Goal: Task Accomplishment & Management: Manage account settings

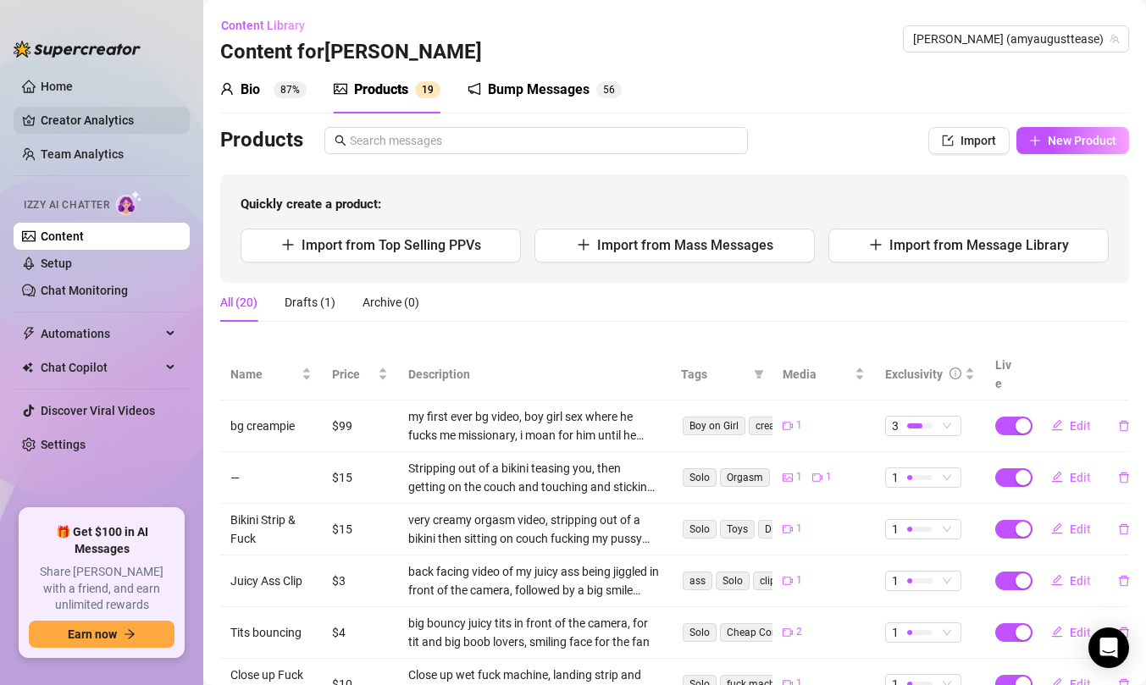
click at [112, 128] on link "Creator Analytics" at bounding box center [108, 120] width 135 height 27
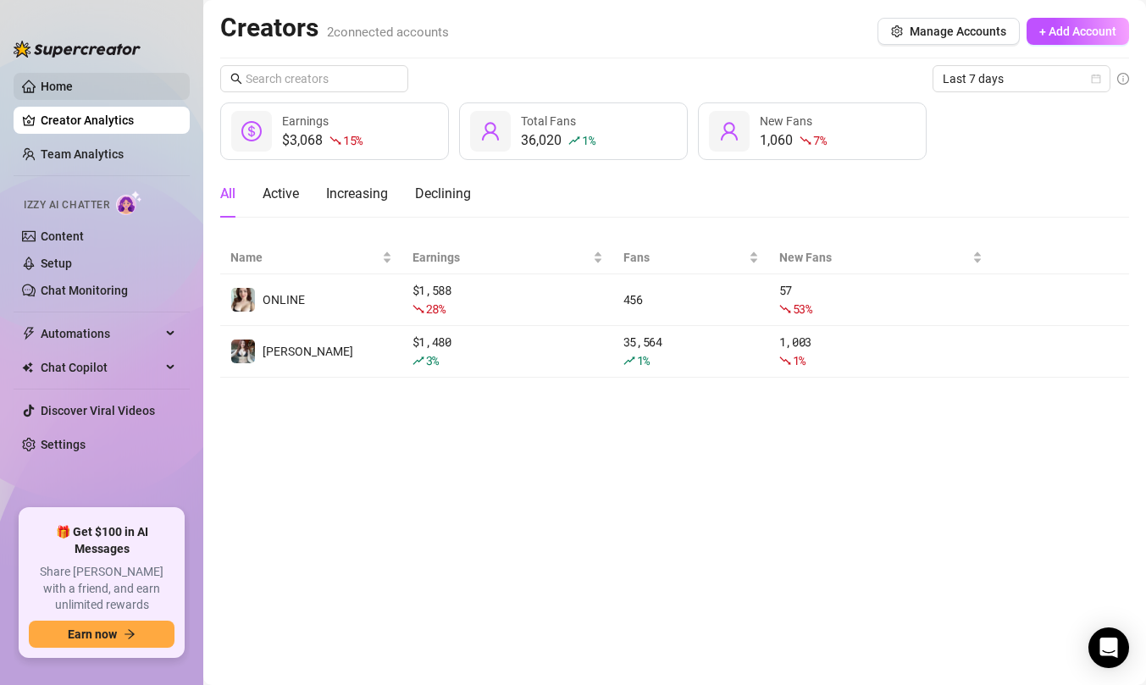
click at [73, 89] on link "Home" at bounding box center [57, 87] width 32 height 14
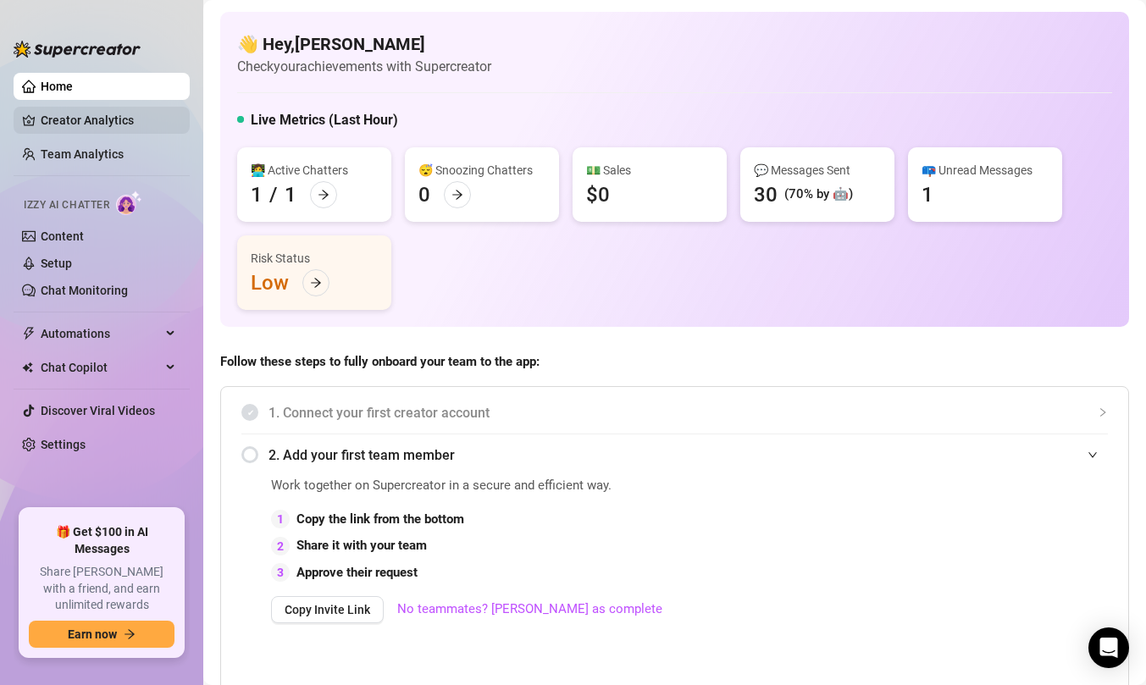
click at [118, 120] on link "Creator Analytics" at bounding box center [108, 120] width 135 height 27
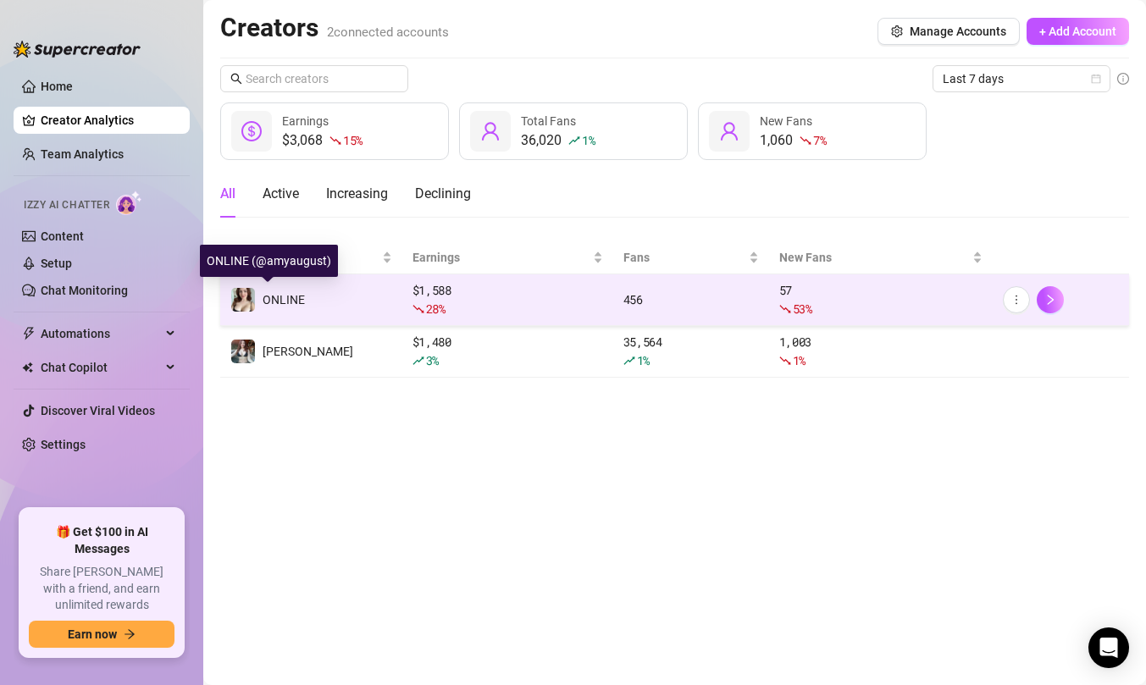
click at [307, 312] on td "ONLINE" at bounding box center [311, 300] width 182 height 52
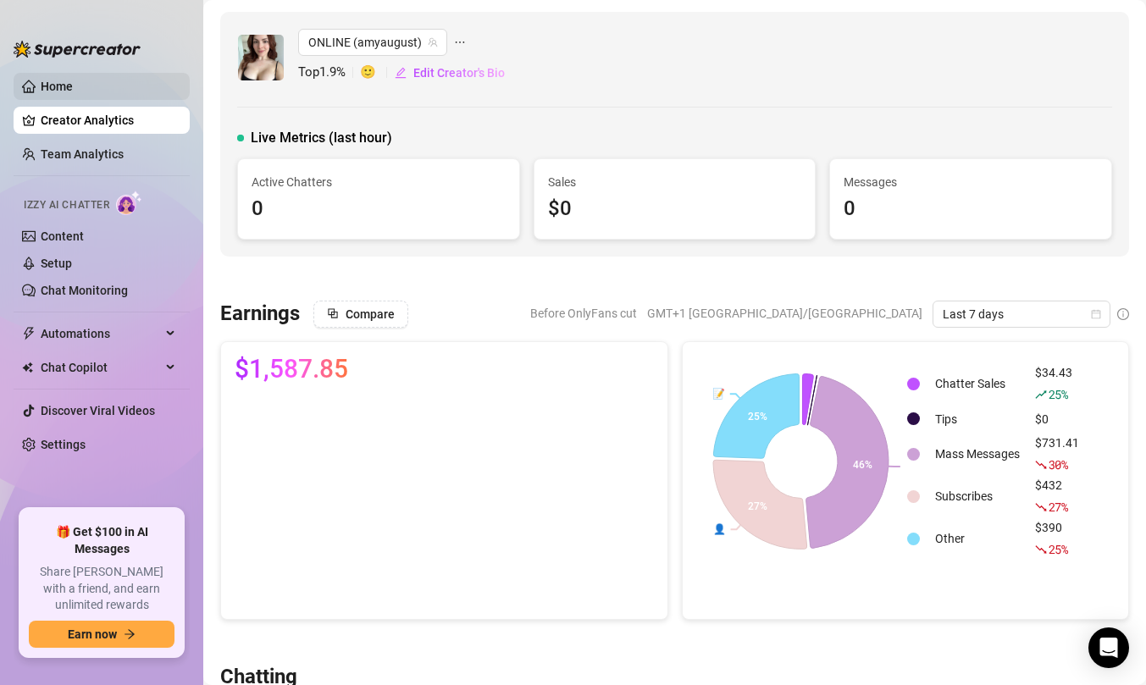
click at [73, 93] on link "Home" at bounding box center [57, 87] width 32 height 14
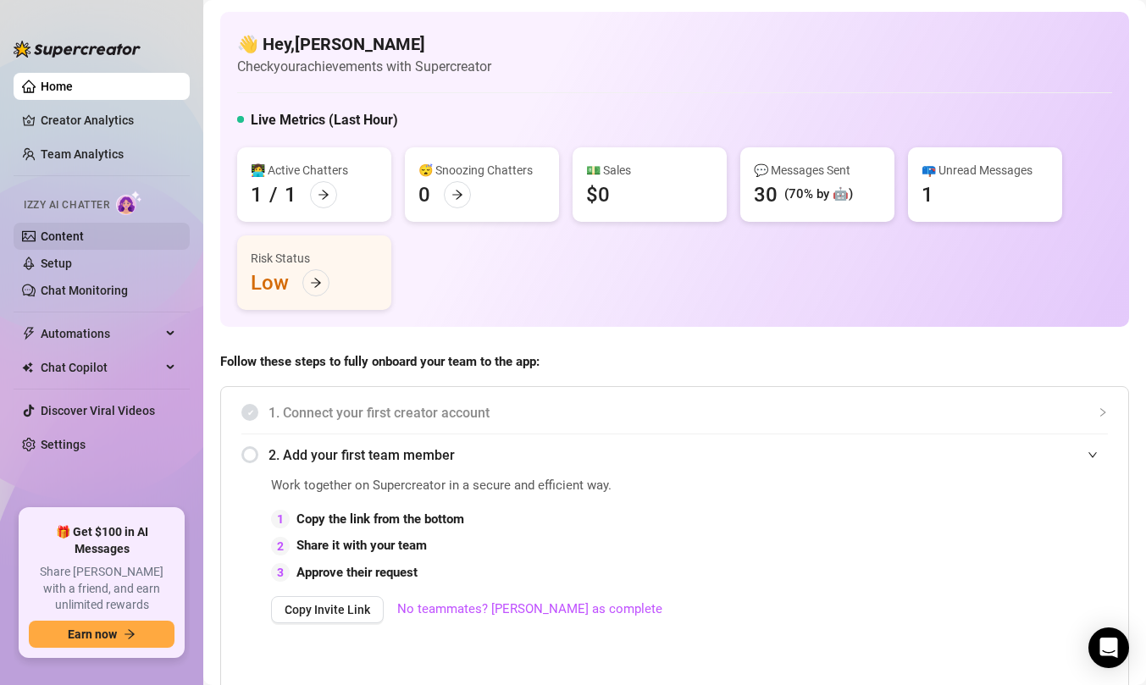
click at [64, 235] on link "Content" at bounding box center [62, 237] width 43 height 14
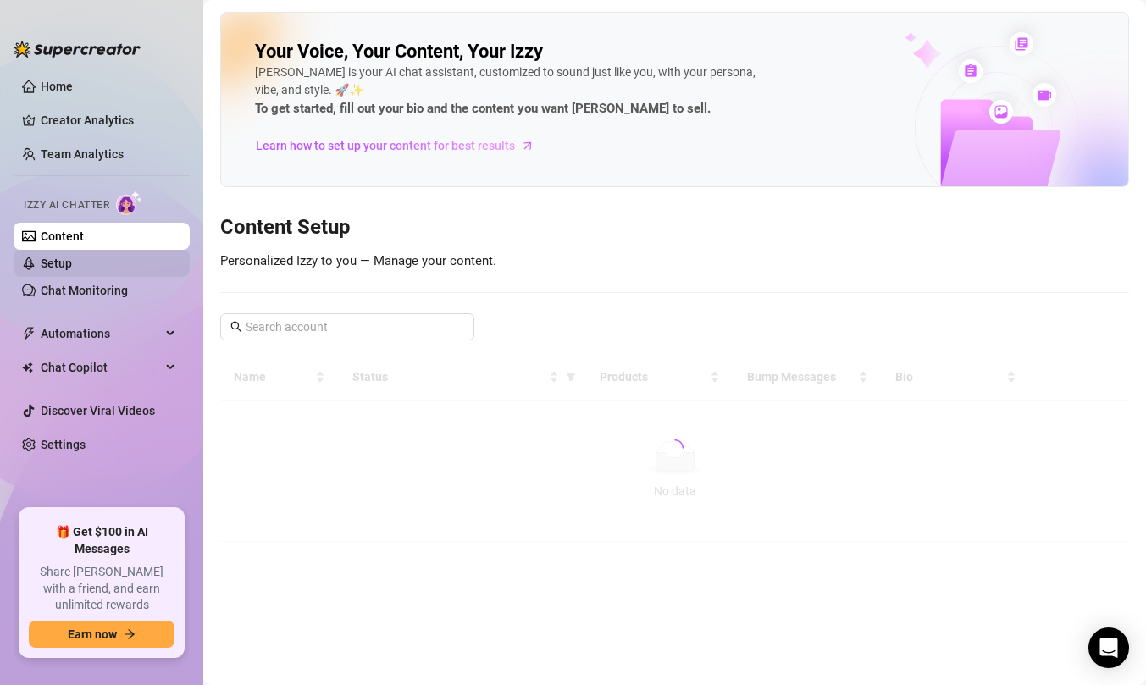
click at [69, 261] on link "Setup" at bounding box center [56, 264] width 31 height 14
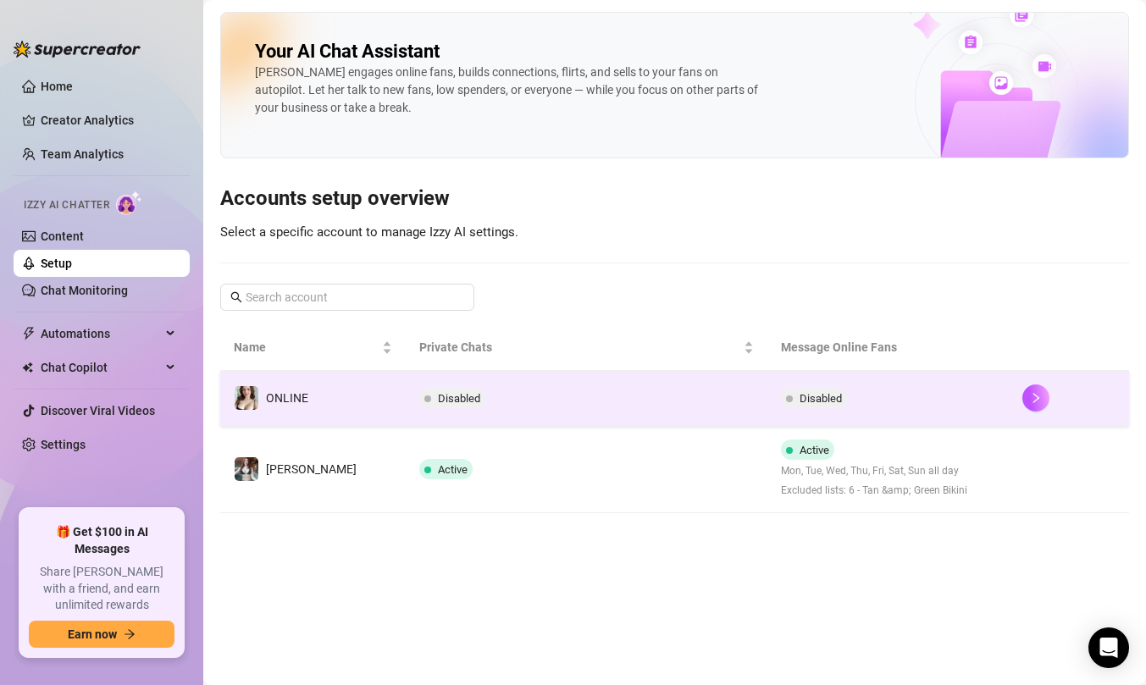
click at [494, 406] on td "Disabled" at bounding box center [587, 398] width 362 height 55
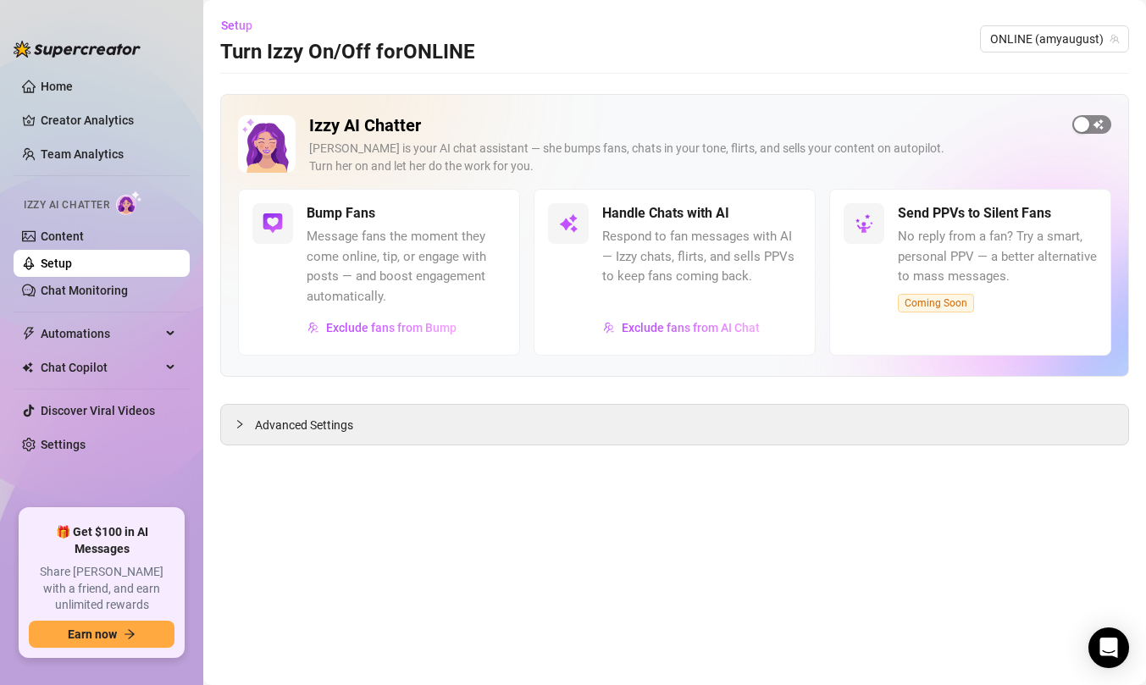
click at [1096, 123] on span "button" at bounding box center [1091, 124] width 39 height 19
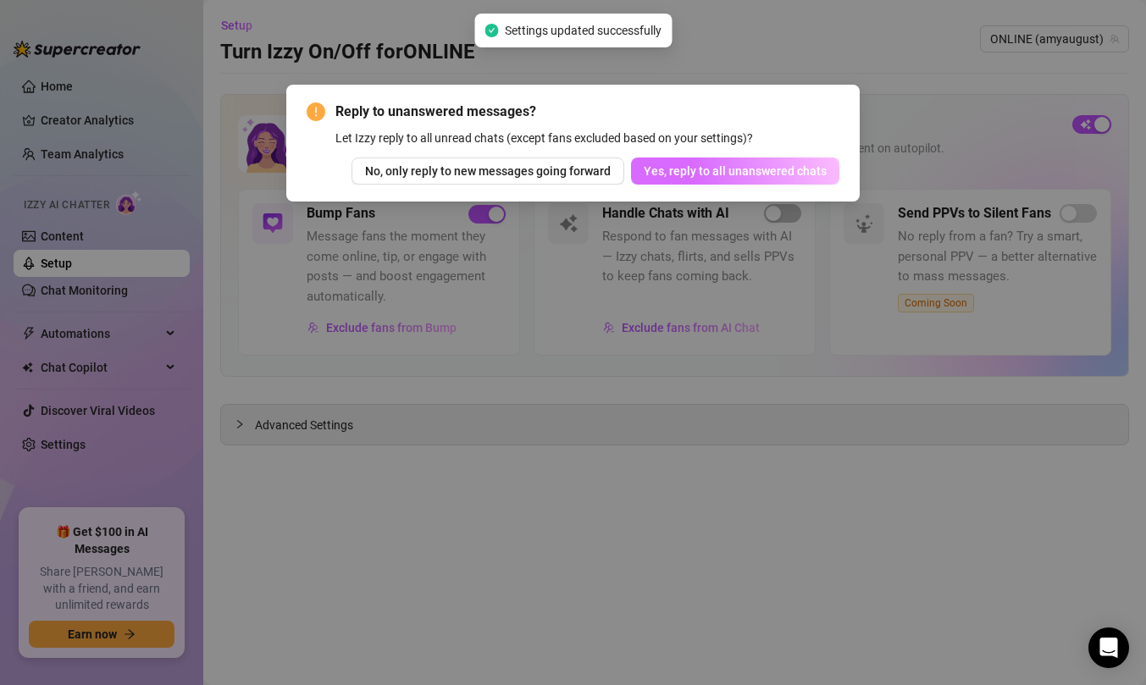
click at [739, 170] on span "Yes, reply to all unanswered chats" at bounding box center [735, 171] width 183 height 14
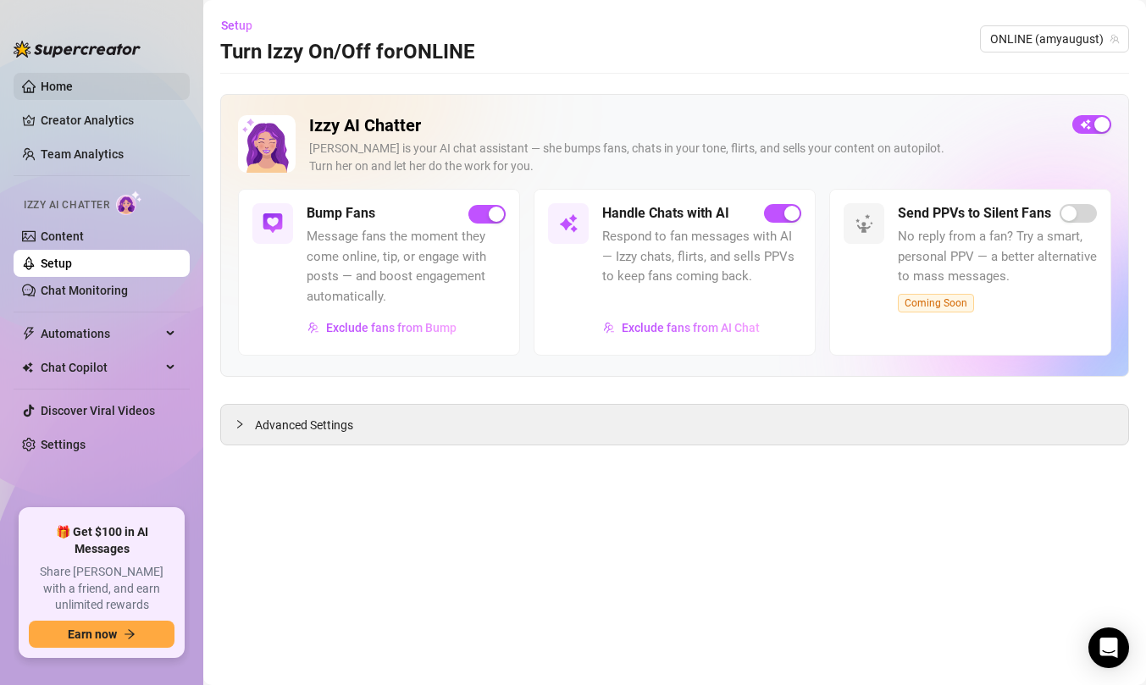
click at [53, 91] on link "Home" at bounding box center [57, 87] width 32 height 14
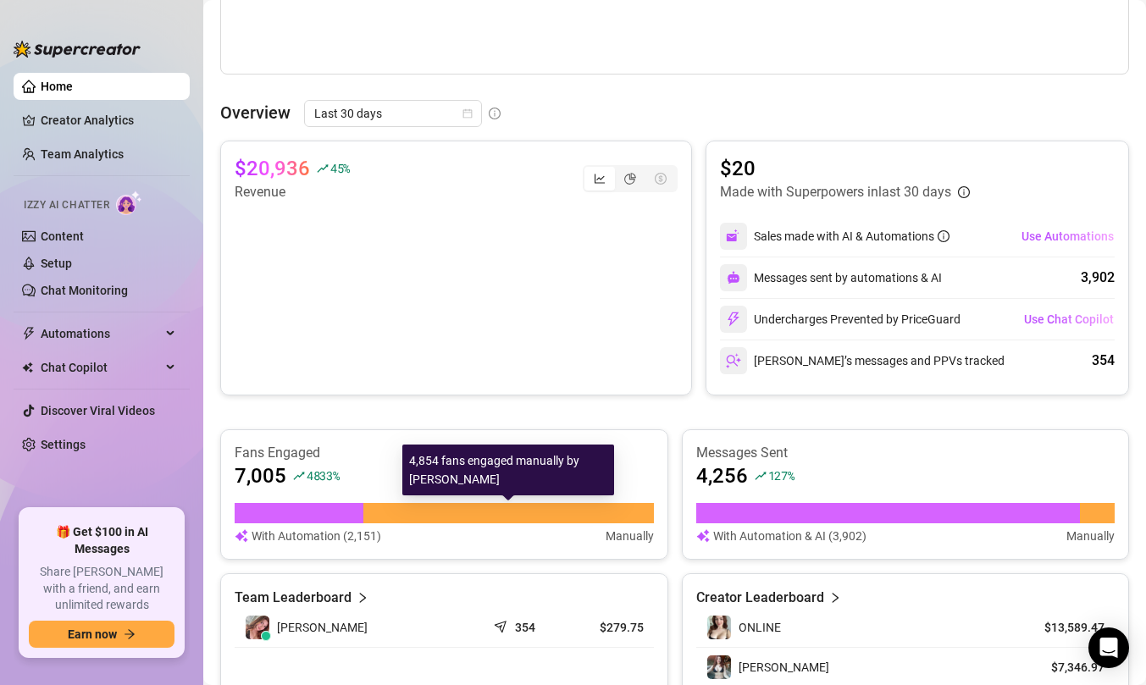
scroll to position [639, 0]
